Goal: Information Seeking & Learning: Learn about a topic

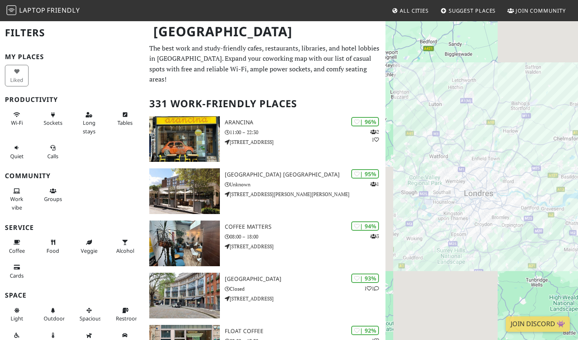
scroll to position [24, 0]
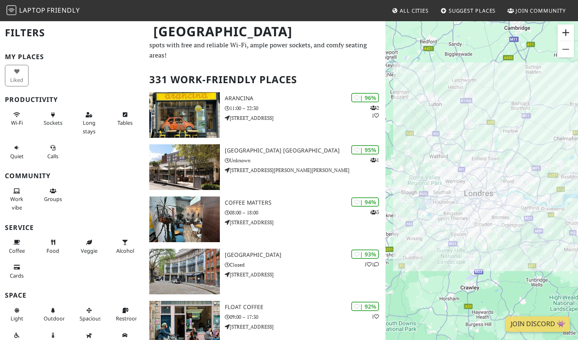
click at [564, 36] on button "Zoom avant" at bounding box center [566, 32] width 16 height 16
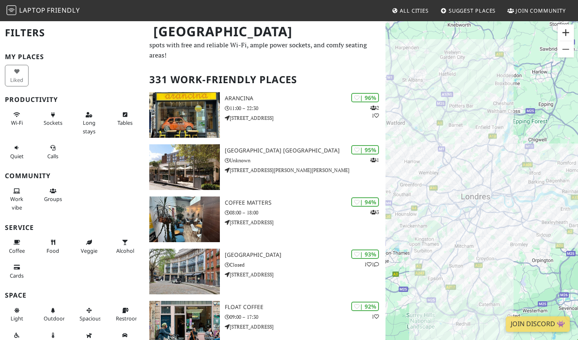
click at [566, 36] on button "Zoom avant" at bounding box center [566, 32] width 16 height 16
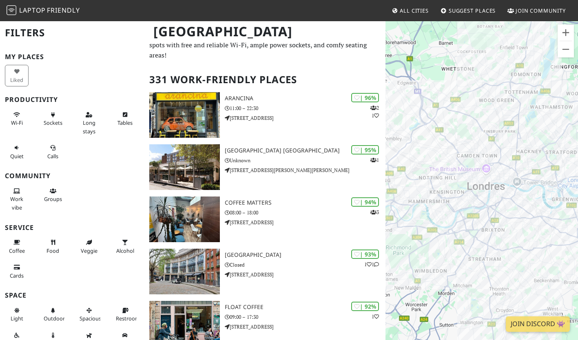
drag, startPoint x: 420, startPoint y: 162, endPoint x: 450, endPoint y: 138, distance: 38.9
click at [450, 138] on div at bounding box center [482, 190] width 193 height 340
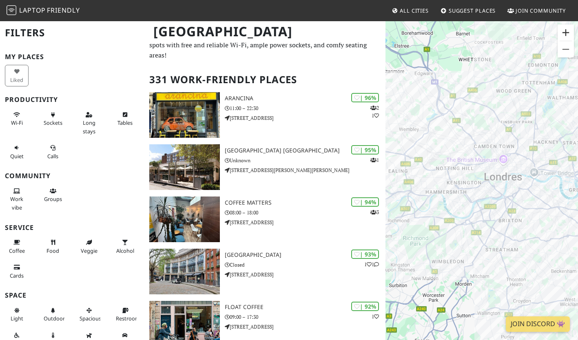
click at [567, 36] on button "Zoom avant" at bounding box center [566, 32] width 16 height 16
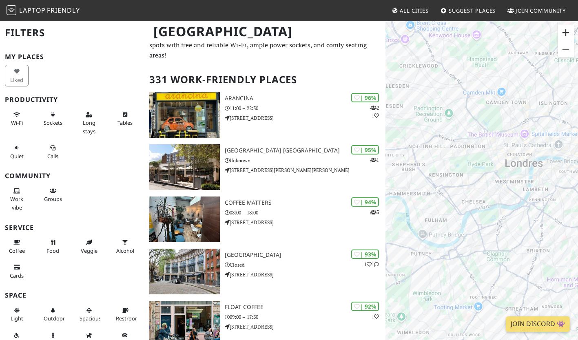
click at [567, 36] on button "Zoom avant" at bounding box center [566, 32] width 16 height 16
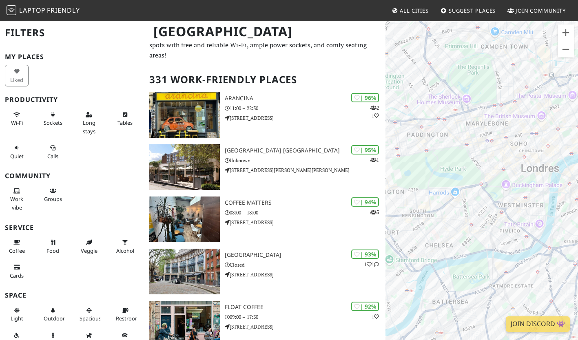
drag, startPoint x: 456, startPoint y: 159, endPoint x: 442, endPoint y: 189, distance: 33.4
click at [442, 189] on div at bounding box center [482, 190] width 193 height 340
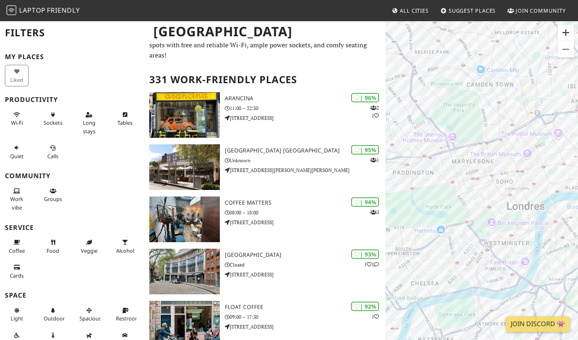
click at [568, 32] on button "Zoom avant" at bounding box center [566, 32] width 16 height 16
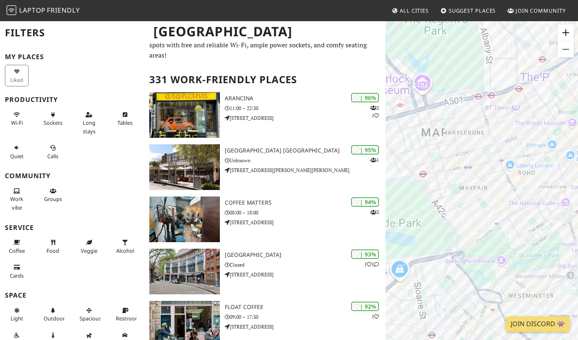
click at [568, 32] on button "Zoom avant" at bounding box center [566, 32] width 16 height 16
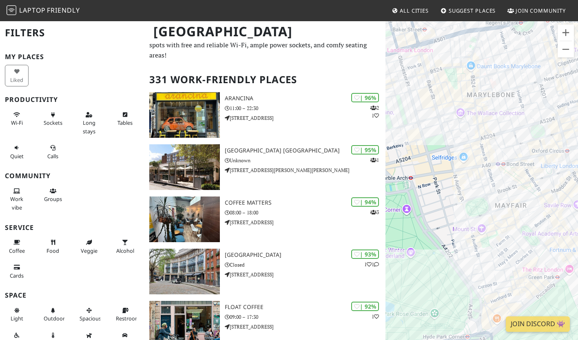
drag, startPoint x: 449, startPoint y: 111, endPoint x: 544, endPoint y: 158, distance: 106.2
click at [544, 158] on div at bounding box center [482, 190] width 193 height 340
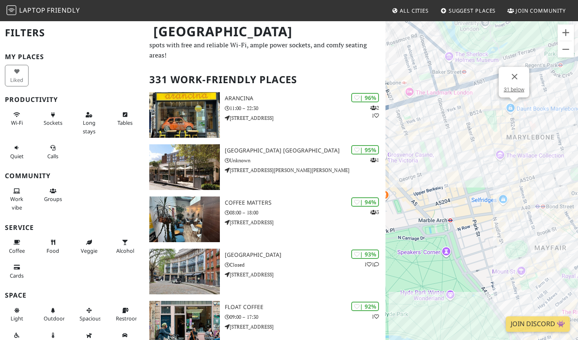
click at [514, 110] on div "31 below" at bounding box center [482, 190] width 193 height 340
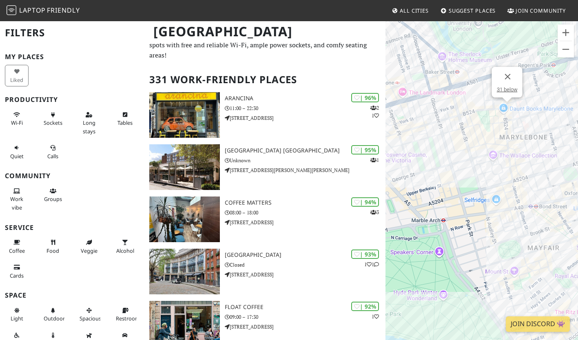
click at [526, 133] on div "31 below" at bounding box center [482, 190] width 193 height 340
click at [521, 132] on div "31 below WatchHouse Marylebone" at bounding box center [482, 190] width 193 height 340
click at [518, 131] on div "WatchHouse [PERSON_NAME] WatchHouse Marylebone" at bounding box center [482, 190] width 193 height 340
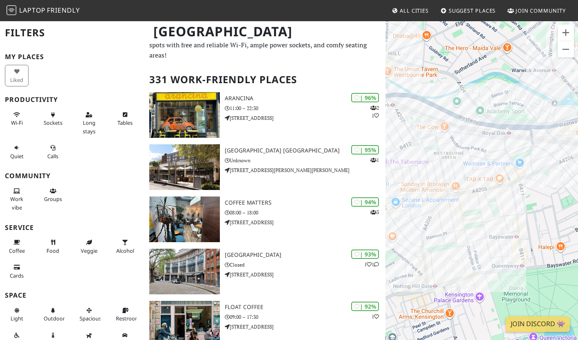
drag, startPoint x: 510, startPoint y: 136, endPoint x: 416, endPoint y: 173, distance: 101.1
click at [416, 173] on div "WatchHouse Marylebone" at bounding box center [482, 190] width 193 height 340
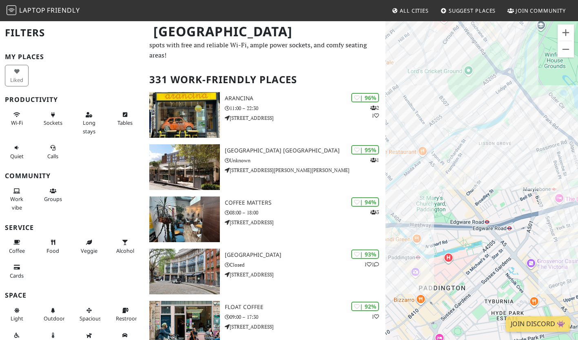
drag, startPoint x: 517, startPoint y: 135, endPoint x: 435, endPoint y: 204, distance: 107.1
click at [435, 204] on div "WatchHouse Marylebone" at bounding box center [482, 190] width 193 height 340
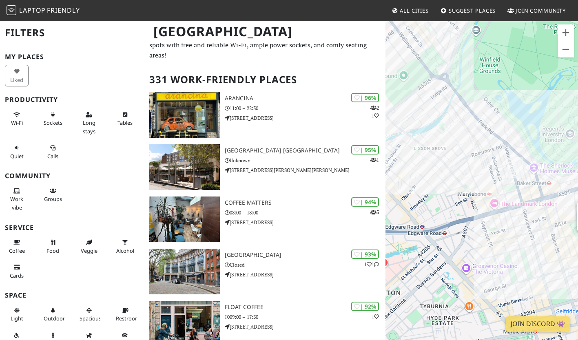
drag, startPoint x: 506, startPoint y: 192, endPoint x: 429, endPoint y: 151, distance: 87.3
click at [429, 151] on div "WatchHouse Marylebone" at bounding box center [482, 190] width 193 height 340
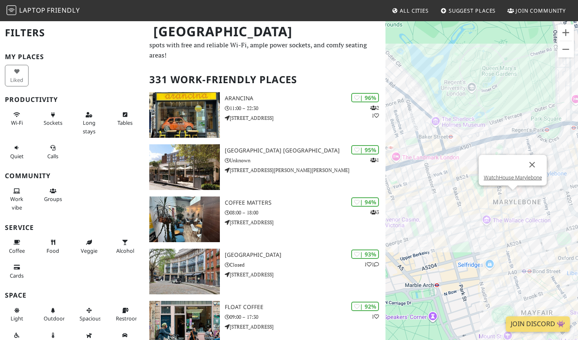
drag, startPoint x: 522, startPoint y: 239, endPoint x: 494, endPoint y: 202, distance: 46.3
click at [494, 202] on div "WatchHouse Marylebone" at bounding box center [482, 190] width 193 height 340
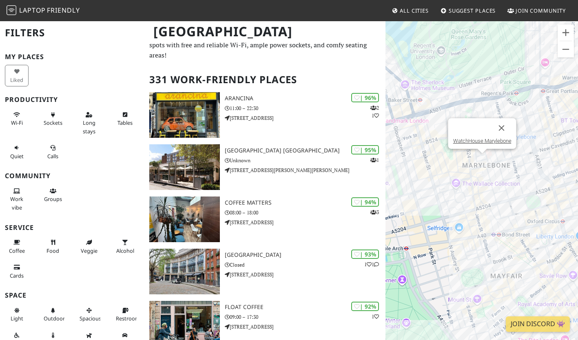
drag, startPoint x: 491, startPoint y: 195, endPoint x: 482, endPoint y: 155, distance: 40.9
click at [482, 155] on div "WatchHouse Marylebone" at bounding box center [482, 190] width 193 height 340
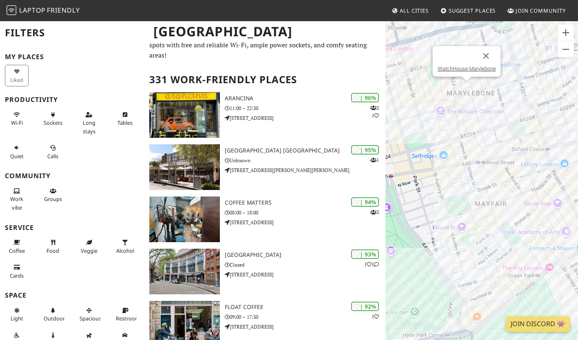
drag, startPoint x: 510, startPoint y: 204, endPoint x: 474, endPoint y: 186, distance: 39.6
click at [474, 186] on div "WatchHouse Marylebone" at bounding box center [482, 190] width 193 height 340
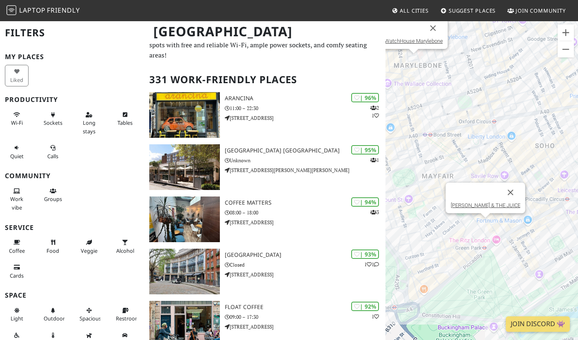
click at [487, 225] on div "WatchHouse [PERSON_NAME] [PERSON_NAME] & THE JUICE" at bounding box center [482, 190] width 193 height 340
click at [511, 100] on div "[PERSON_NAME] & THE JUICE Market Place Bar" at bounding box center [482, 190] width 193 height 340
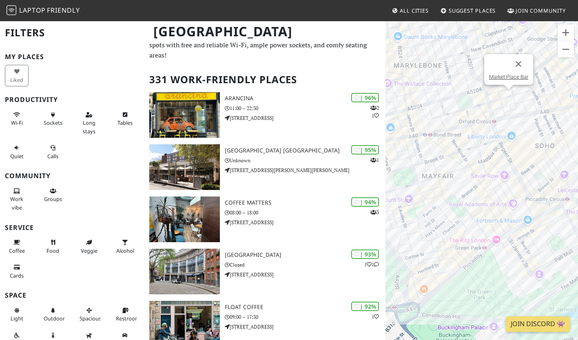
click at [480, 108] on div "Market Place Bar" at bounding box center [482, 190] width 193 height 340
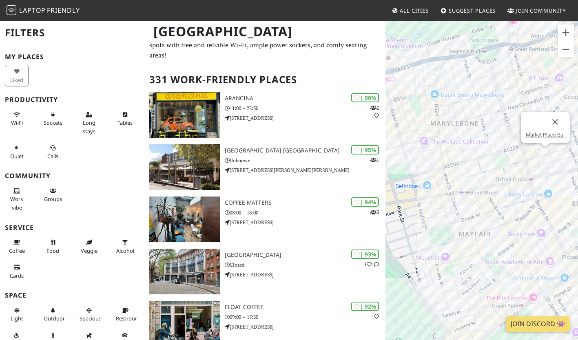
drag, startPoint x: 433, startPoint y: 99, endPoint x: 473, endPoint y: 170, distance: 81.5
click at [473, 170] on div "Market Place Bar" at bounding box center [482, 190] width 193 height 340
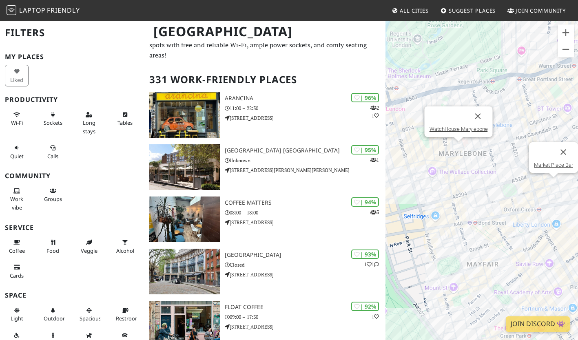
click at [457, 150] on div "Market Place Bar WatchHouse Marylebone" at bounding box center [482, 190] width 193 height 340
click at [524, 90] on div "WatchHouse Marylebone" at bounding box center [482, 190] width 193 height 340
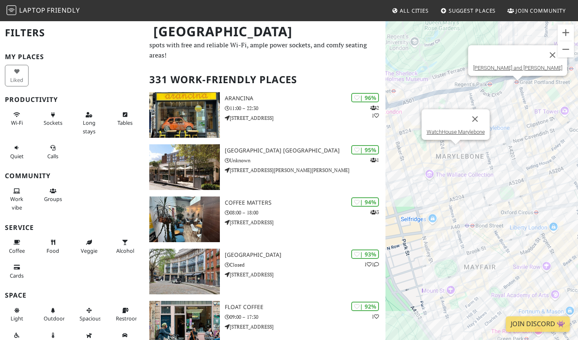
click at [516, 87] on div "WatchHouse [PERSON_NAME] and [PERSON_NAME]" at bounding box center [482, 190] width 193 height 340
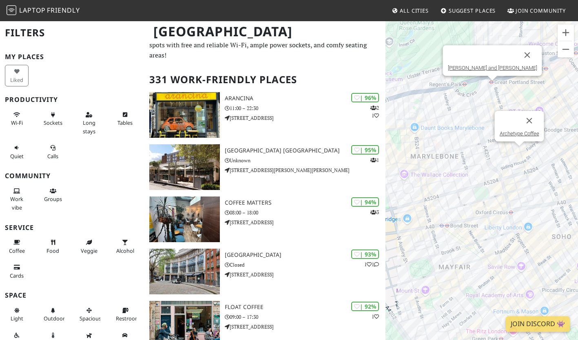
click at [518, 149] on div "[PERSON_NAME] and [PERSON_NAME] Bakeries Archetype Coffee" at bounding box center [482, 190] width 193 height 340
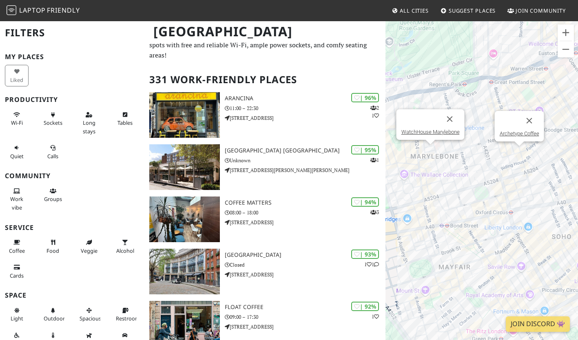
click at [430, 153] on div "Archetype Coffee WatchHouse Marylebone" at bounding box center [482, 190] width 193 height 340
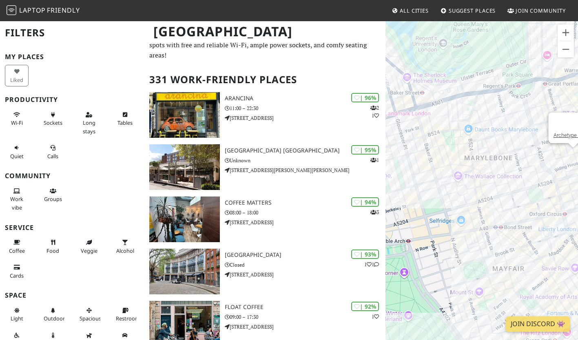
drag, startPoint x: 457, startPoint y: 136, endPoint x: 517, endPoint y: 139, distance: 60.5
click at [517, 139] on div "Archetype Coffee" at bounding box center [482, 190] width 193 height 340
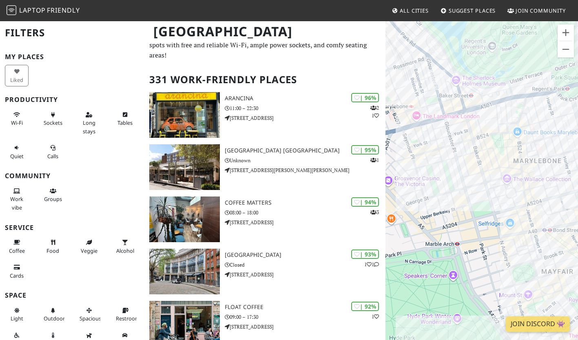
drag, startPoint x: 483, startPoint y: 145, endPoint x: 449, endPoint y: 125, distance: 39.1
click at [453, 128] on div "Archetype Coffee" at bounding box center [482, 190] width 193 height 340
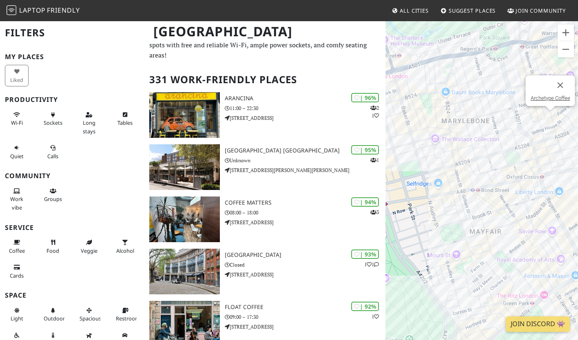
click at [506, 145] on div "Archetype Coffee" at bounding box center [482, 190] width 193 height 340
drag, startPoint x: 424, startPoint y: 146, endPoint x: 482, endPoint y: 165, distance: 62.0
click at [482, 165] on div "Archetype Coffee" at bounding box center [482, 190] width 193 height 340
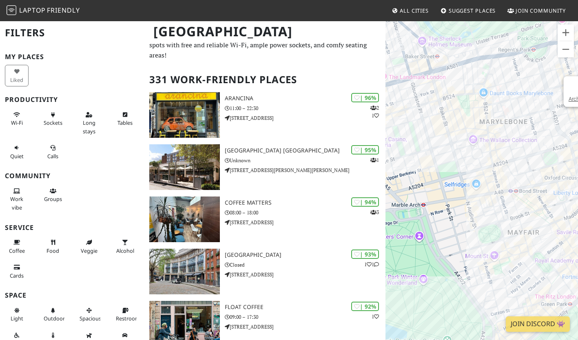
drag, startPoint x: 422, startPoint y: 151, endPoint x: 485, endPoint y: 154, distance: 62.9
click at [485, 154] on div "Archetype Coffee" at bounding box center [482, 190] width 193 height 340
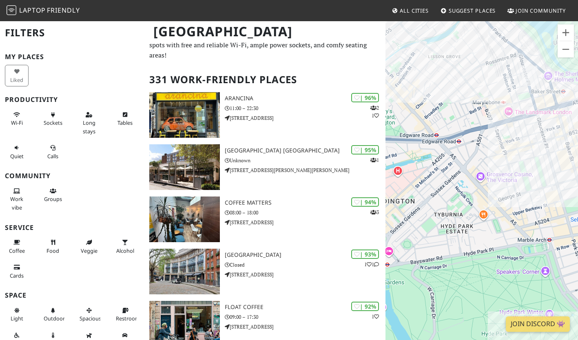
drag, startPoint x: 468, startPoint y: 137, endPoint x: 547, endPoint y: 168, distance: 85.6
click at [547, 168] on div "Archetype Coffee" at bounding box center [482, 190] width 193 height 340
drag, startPoint x: 557, startPoint y: 167, endPoint x: 528, endPoint y: 153, distance: 32.5
click at [528, 153] on div "Archetype Coffee" at bounding box center [482, 190] width 193 height 340
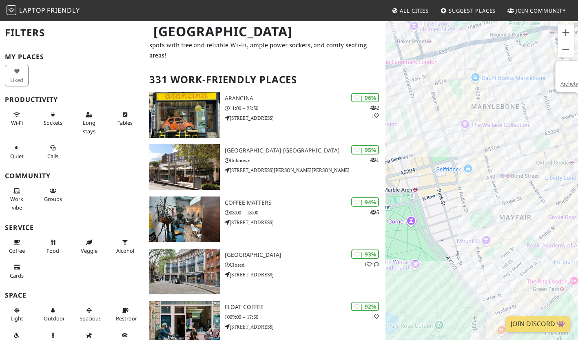
drag, startPoint x: 500, startPoint y: 156, endPoint x: 424, endPoint y: 135, distance: 79.5
click at [424, 135] on div "Archetype Coffee" at bounding box center [482, 190] width 193 height 340
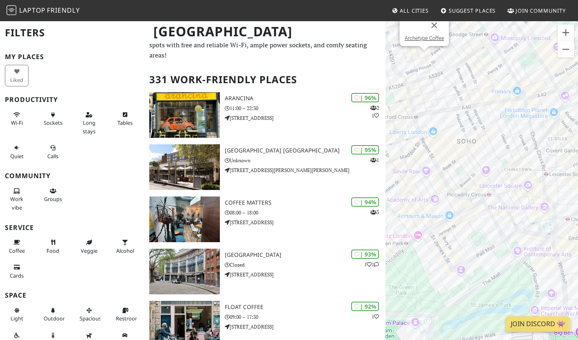
drag, startPoint x: 418, startPoint y: 117, endPoint x: 469, endPoint y: 131, distance: 52.4
click at [469, 131] on div "Archetype Coffee" at bounding box center [482, 190] width 193 height 340
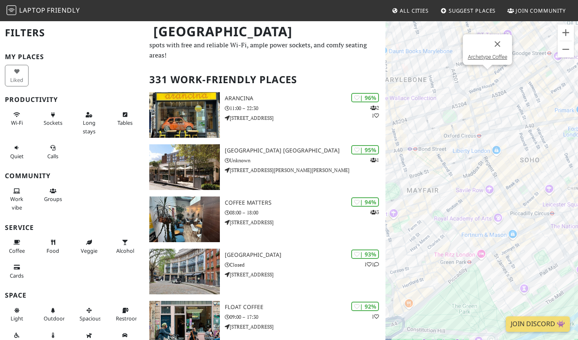
drag, startPoint x: 470, startPoint y: 100, endPoint x: 498, endPoint y: 120, distance: 34.8
click at [498, 120] on div "Archetype Coffee" at bounding box center [482, 190] width 193 height 340
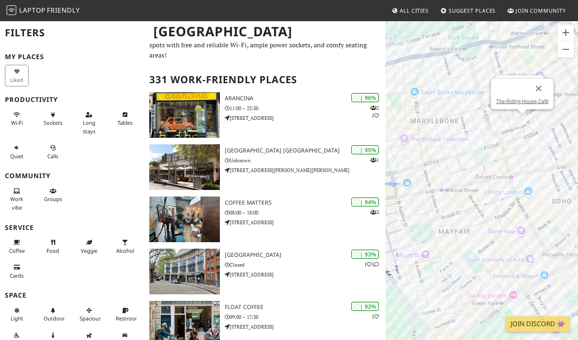
click at [496, 98] on link "The Riding House Café" at bounding box center [522, 101] width 53 height 6
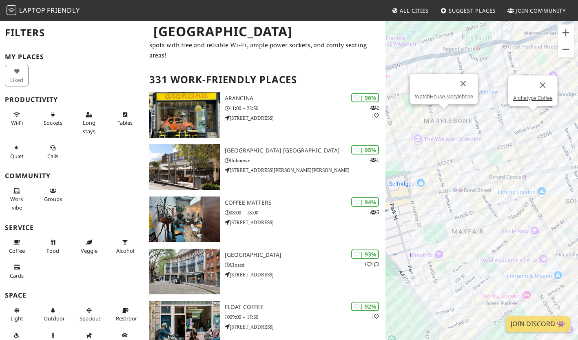
click at [447, 94] on link "WatchHouse Marylebone" at bounding box center [444, 96] width 58 height 6
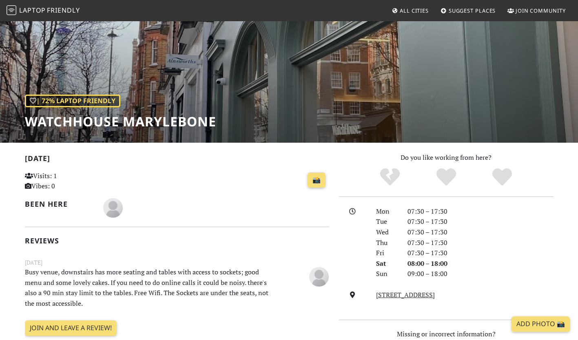
scroll to position [38, 0]
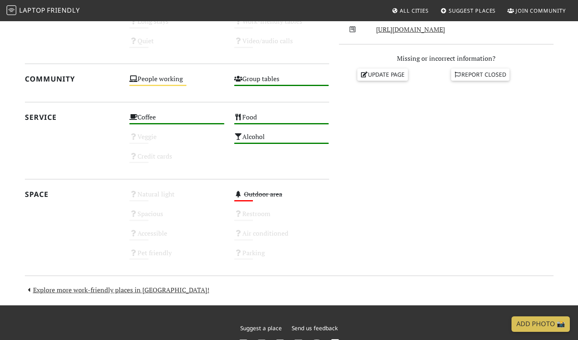
scroll to position [334, 0]
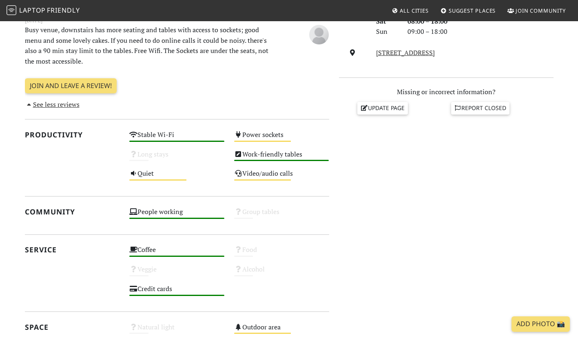
scroll to position [290, 0]
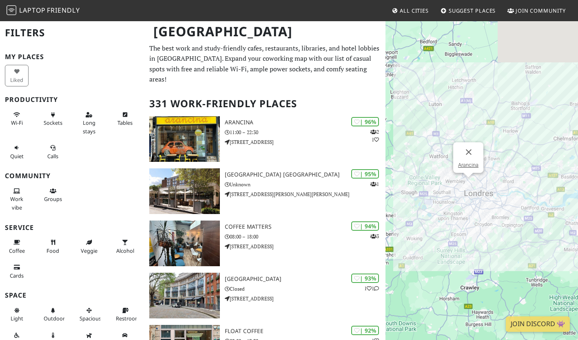
scroll to position [17, 0]
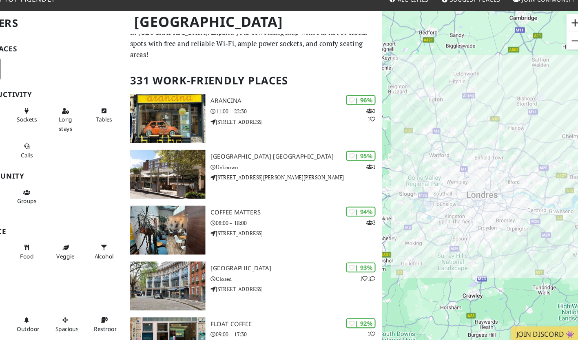
click at [564, 34] on button "Zoom avant" at bounding box center [566, 32] width 16 height 16
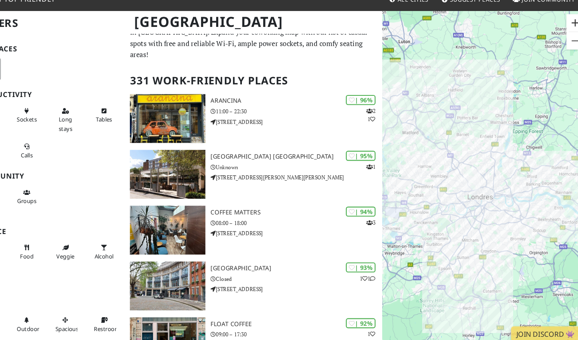
click at [564, 34] on button "Zoom avant" at bounding box center [566, 32] width 16 height 16
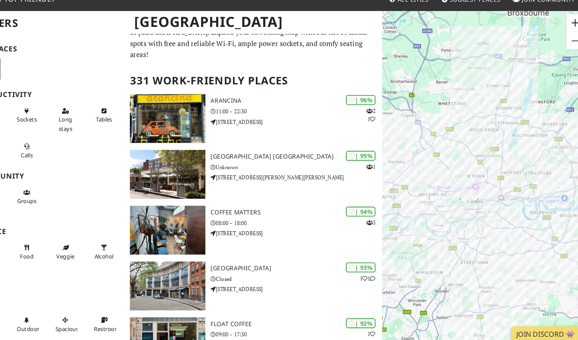
click at [564, 34] on button "Zoom avant" at bounding box center [566, 32] width 16 height 16
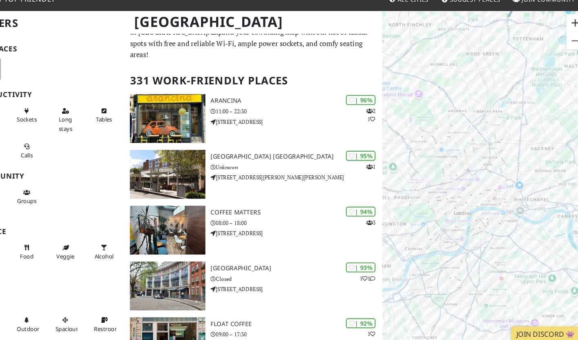
click at [564, 34] on button "Zoom avant" at bounding box center [566, 32] width 16 height 16
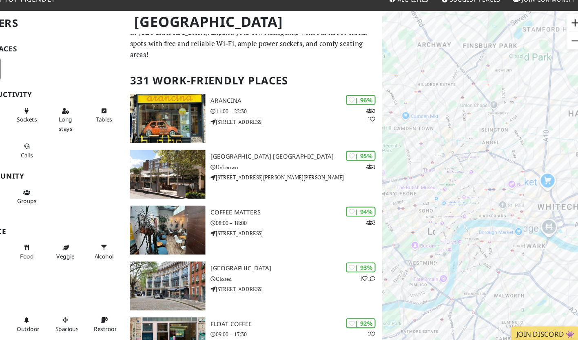
click at [564, 34] on button "Zoom avant" at bounding box center [566, 32] width 16 height 16
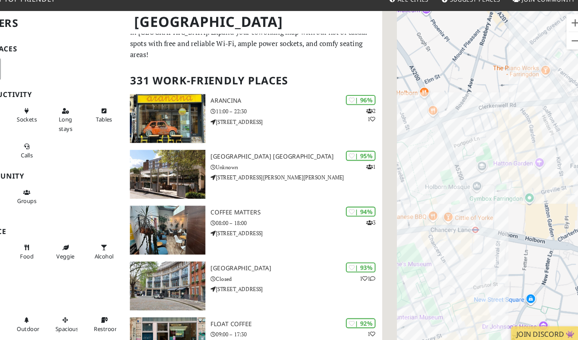
drag, startPoint x: 449, startPoint y: 107, endPoint x: 564, endPoint y: 107, distance: 115.1
click at [564, 107] on div at bounding box center [482, 190] width 193 height 340
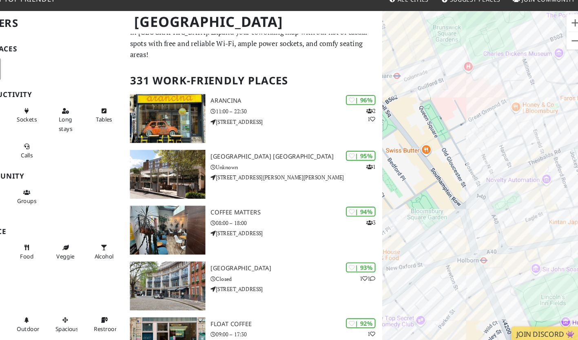
drag, startPoint x: 456, startPoint y: 134, endPoint x: 499, endPoint y: 145, distance: 44.6
click at [498, 144] on div at bounding box center [482, 190] width 193 height 340
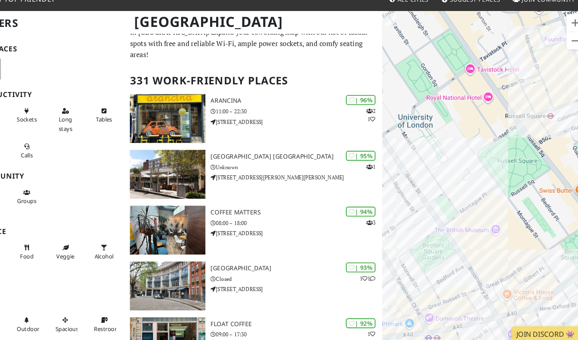
drag, startPoint x: 412, startPoint y: 136, endPoint x: 498, endPoint y: 144, distance: 86.1
click at [496, 144] on div at bounding box center [482, 190] width 193 height 340
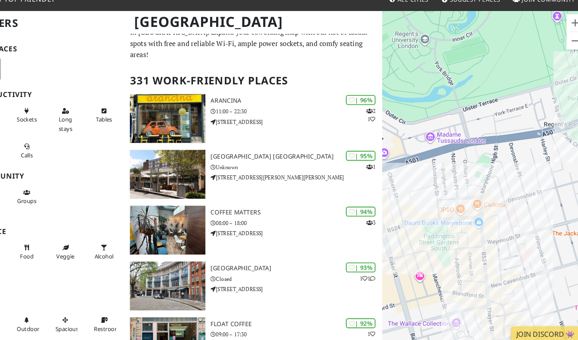
drag, startPoint x: 446, startPoint y: 130, endPoint x: 486, endPoint y: 102, distance: 48.8
click at [486, 102] on div at bounding box center [482, 190] width 193 height 340
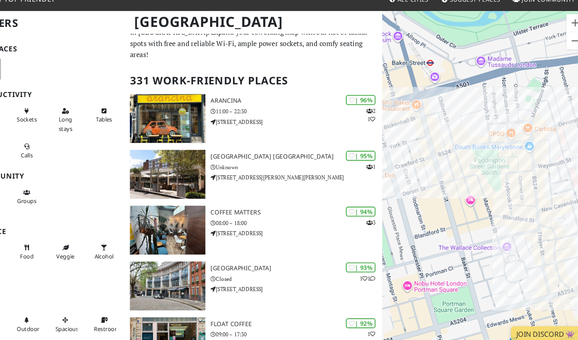
drag, startPoint x: 507, startPoint y: 152, endPoint x: 465, endPoint y: 136, distance: 44.7
click at [465, 136] on div at bounding box center [482, 190] width 193 height 340
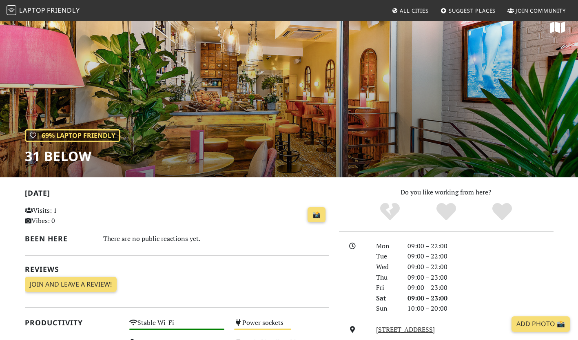
scroll to position [12, 0]
